Goal: Information Seeking & Learning: Learn about a topic

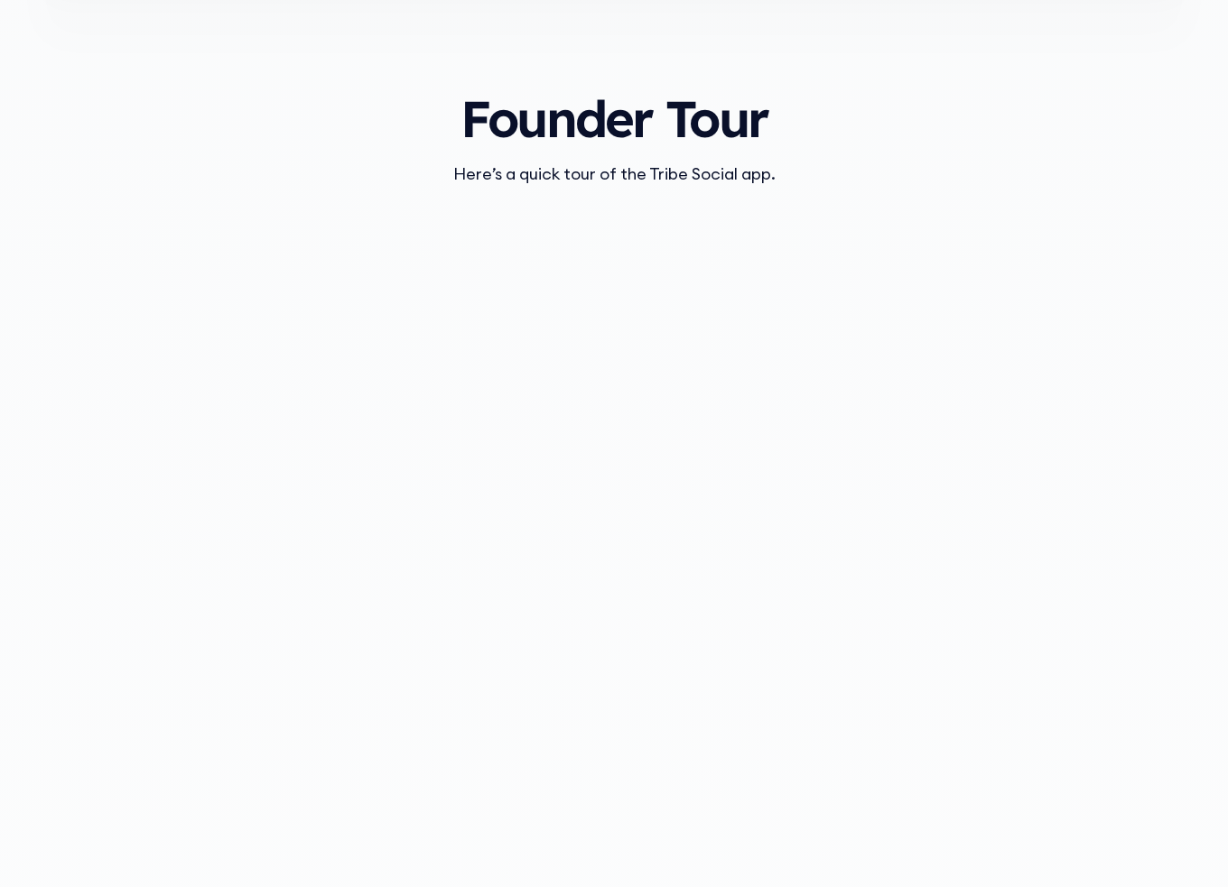
scroll to position [1806, 0]
click at [911, 118] on div "Founder Tour Here’s a quick tour of the Tribe Social app." at bounding box center [614, 461] width 1156 height 803
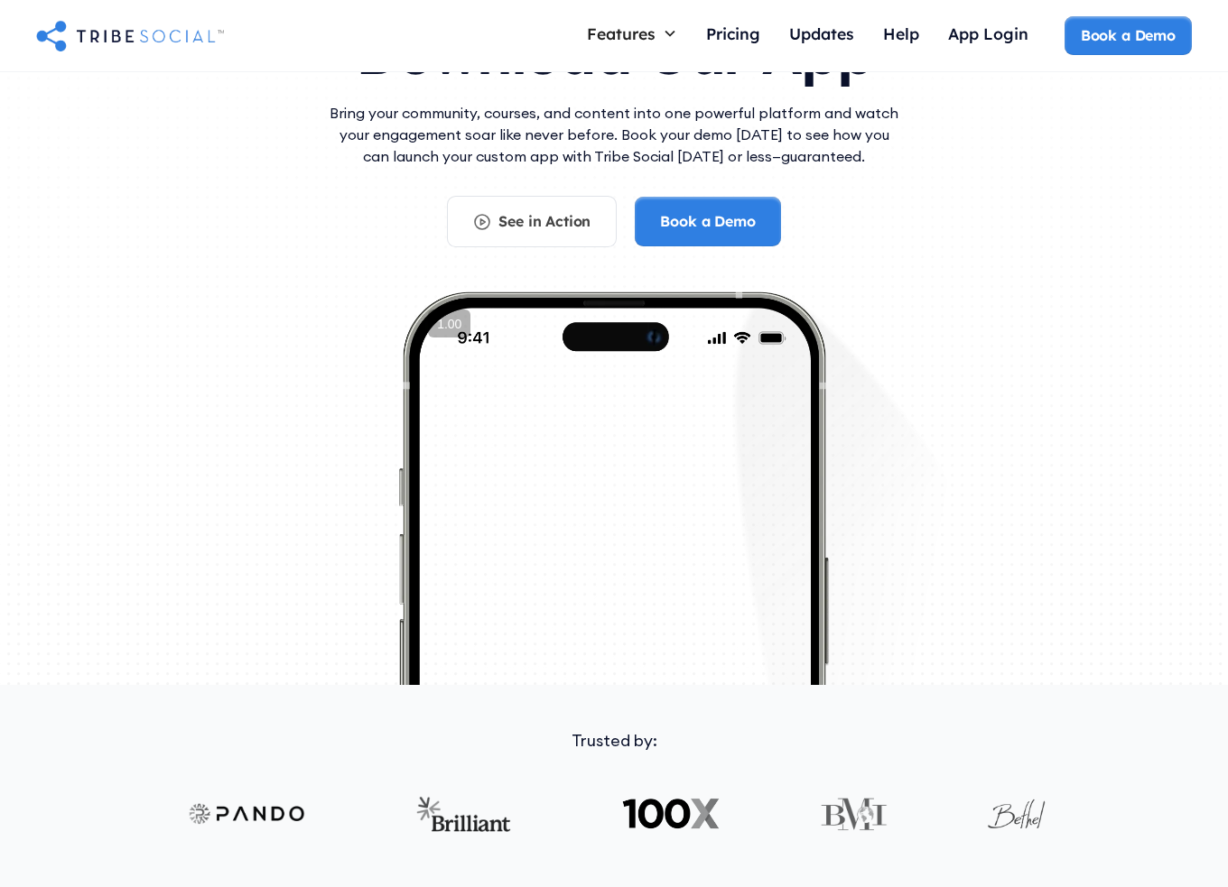
scroll to position [0, 0]
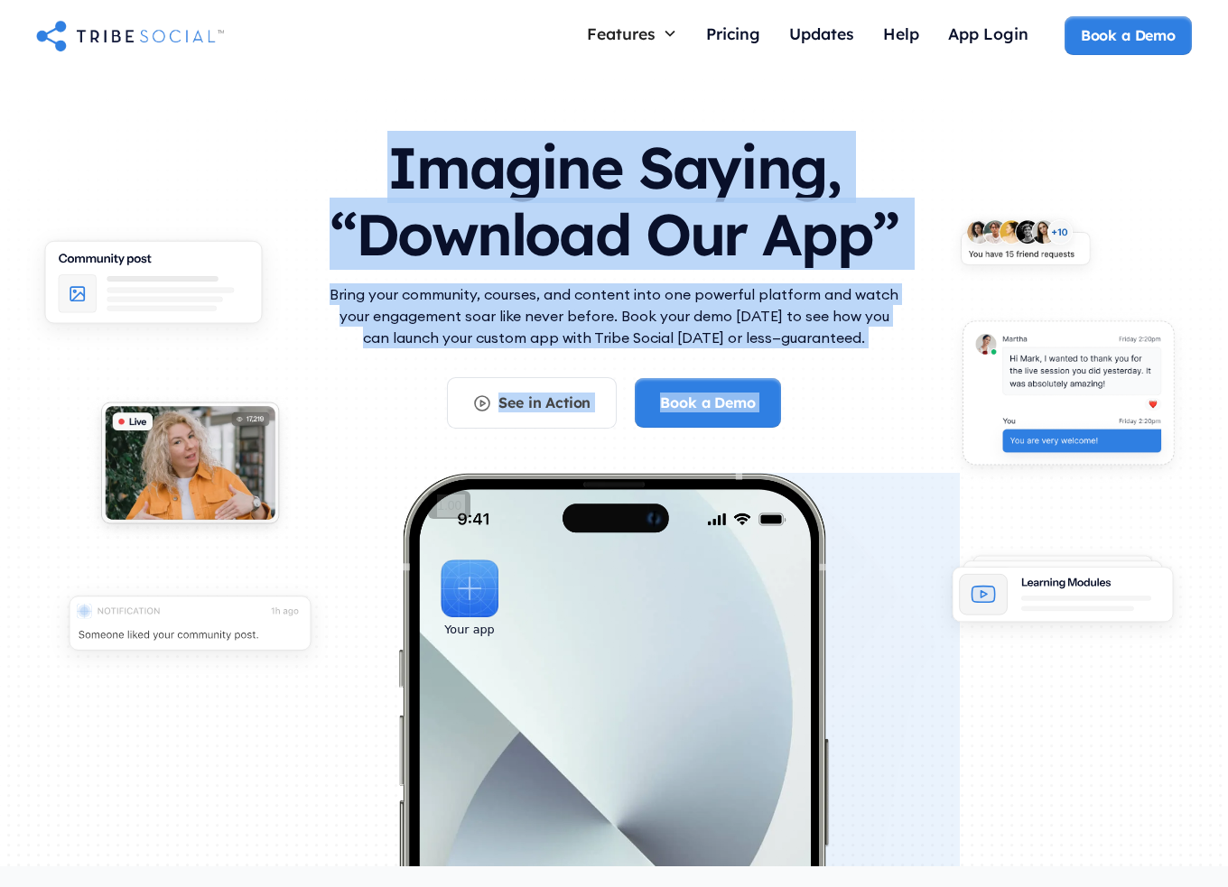
drag, startPoint x: 394, startPoint y: 156, endPoint x: 659, endPoint y: 620, distance: 534.6
click at [608, 808] on div "Imagine Saying, “Download Our App” Bring your community, courses, and content i…" at bounding box center [614, 496] width 1156 height 761
click at [730, 30] on div "Pricing" at bounding box center [733, 33] width 54 height 20
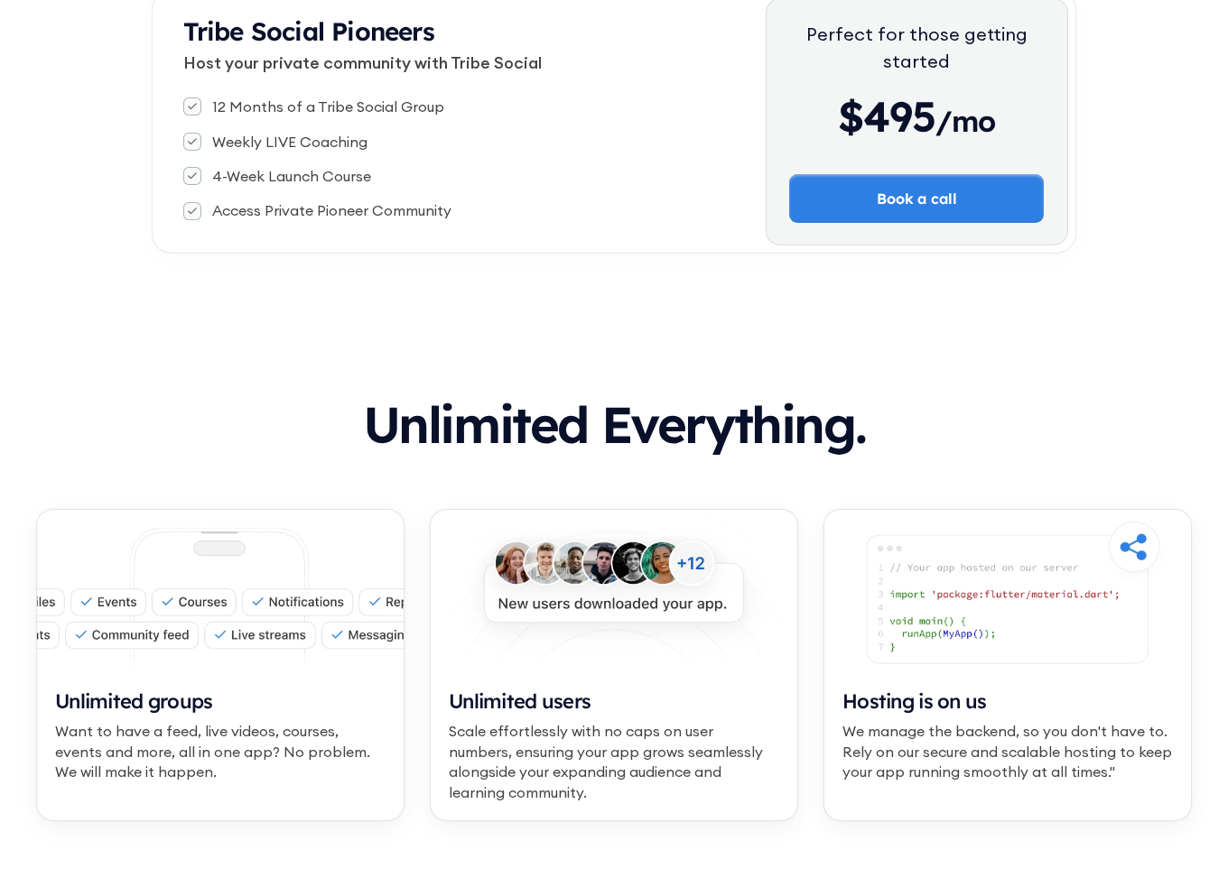
scroll to position [813, 0]
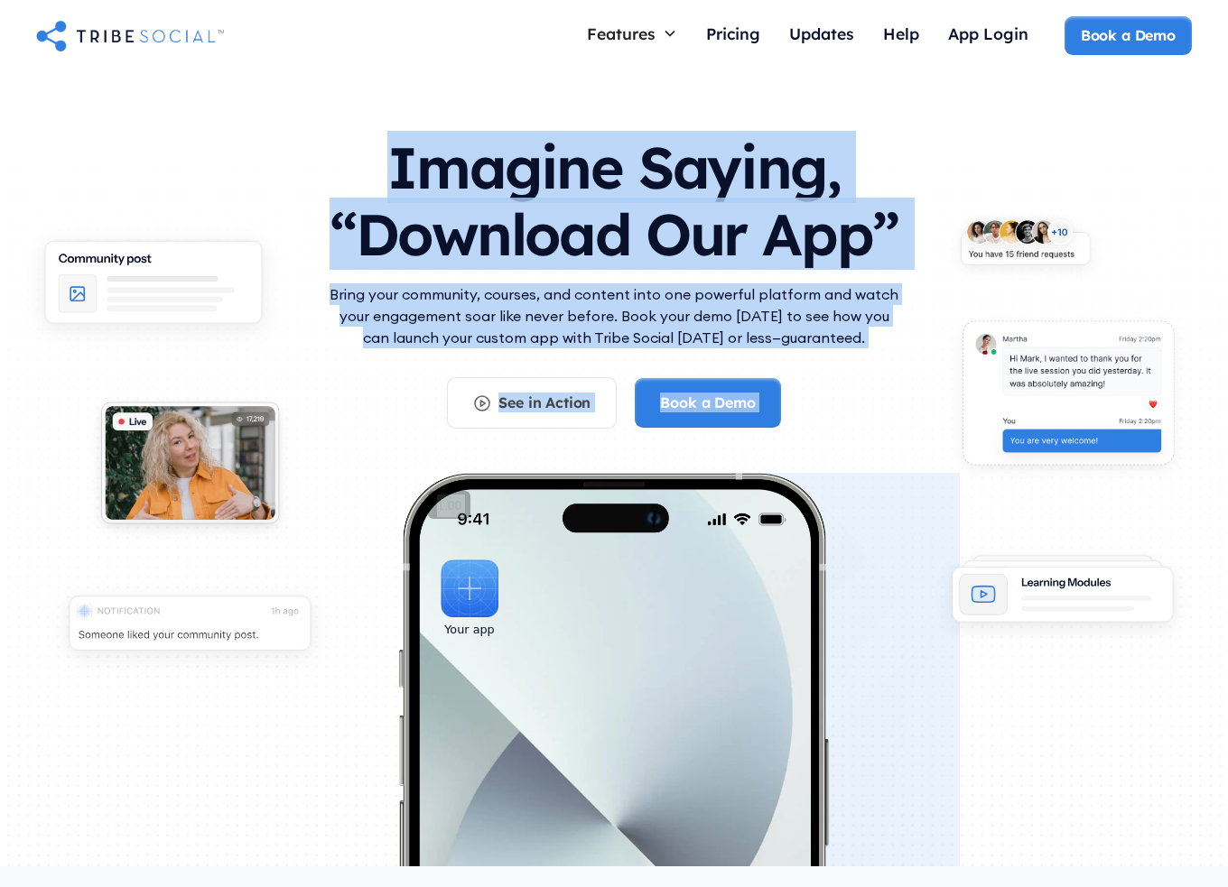
click at [544, 820] on div "Imagine Saying, “Download Our App” Bring your community, courses, and content i…" at bounding box center [614, 496] width 1156 height 761
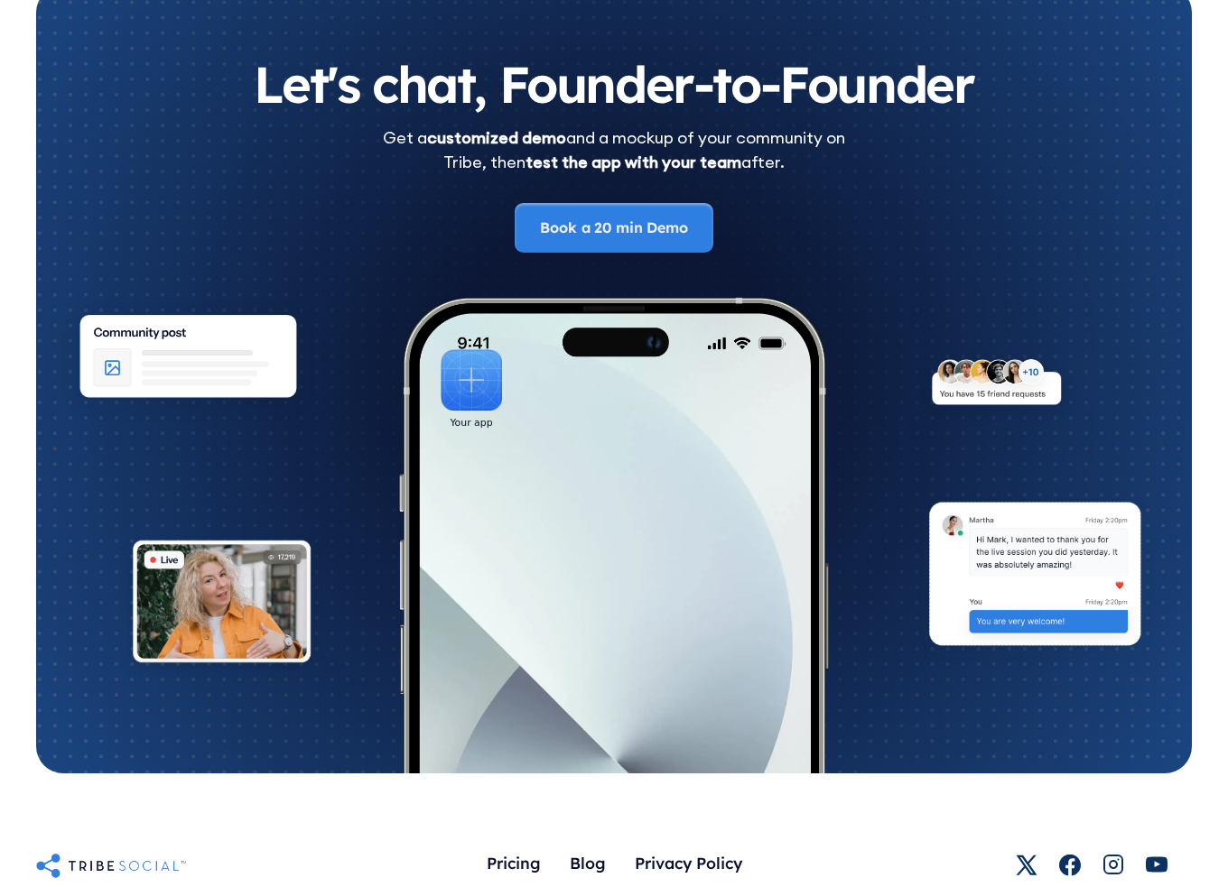
scroll to position [9952, 0]
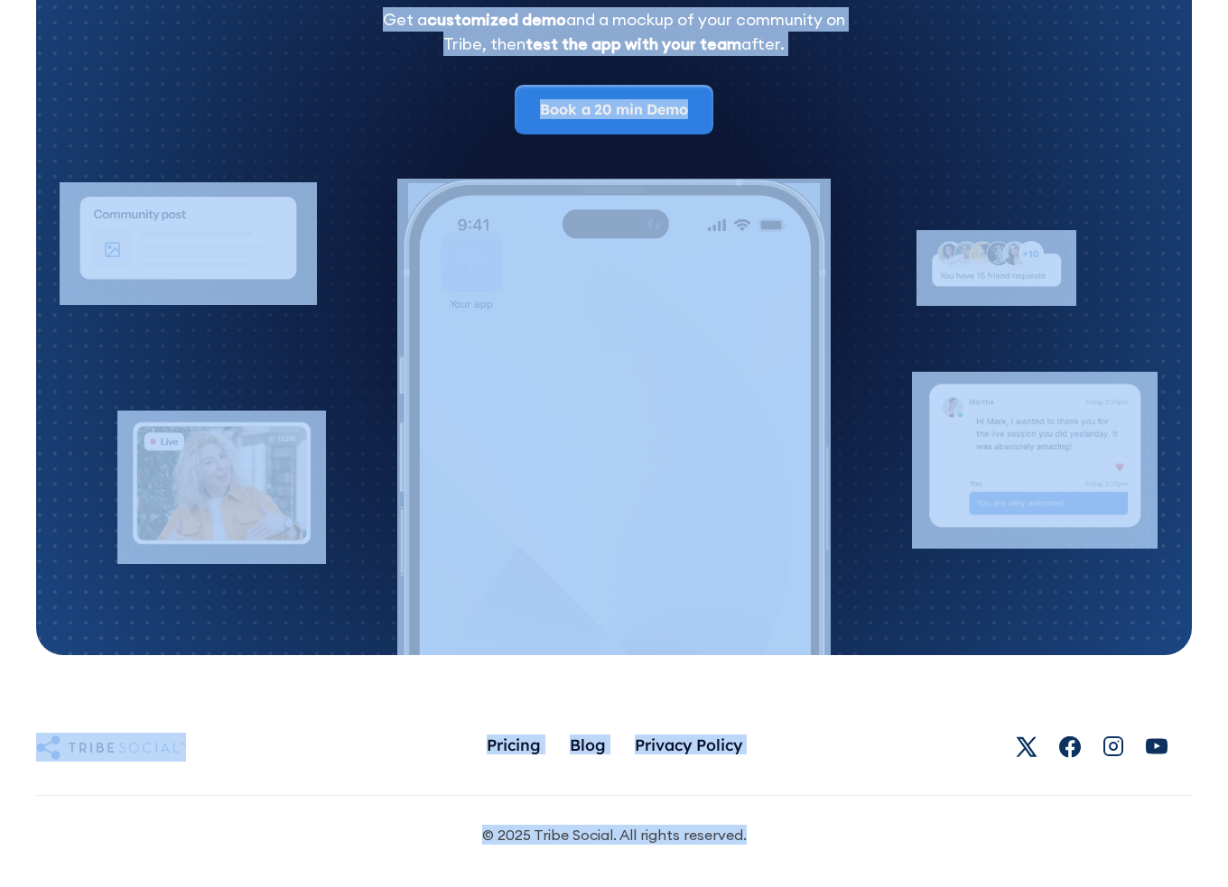
click at [829, 838] on div "© 2025 Tribe Social. All rights reserved. Terms Privacy Cookies" at bounding box center [614, 820] width 1156 height 50
